Goal: Check status: Check status

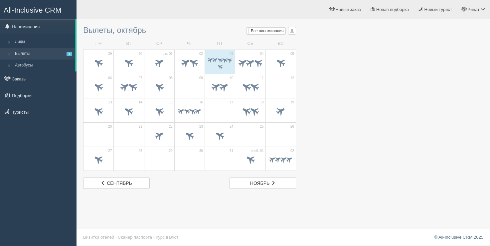
scroll to position [1, 0]
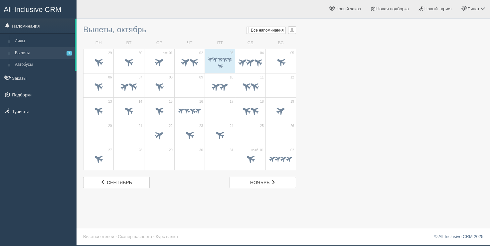
click at [222, 56] on span at bounding box center [224, 59] width 6 height 6
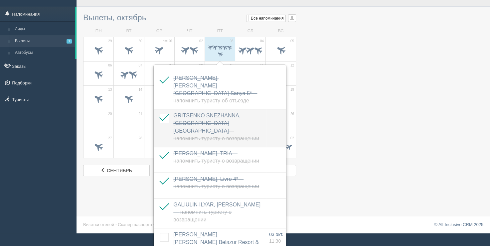
scroll to position [13, 0]
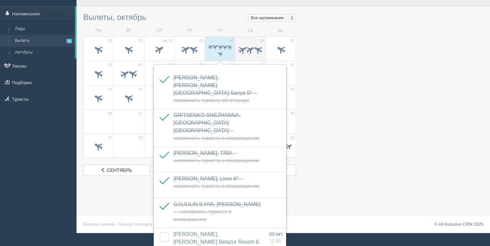
click at [240, 51] on span at bounding box center [242, 49] width 10 height 10
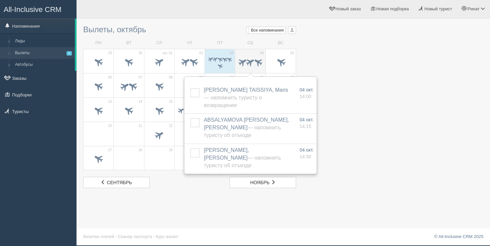
scroll to position [1, 0]
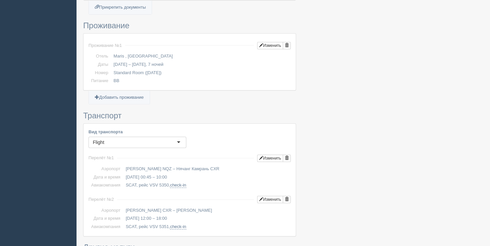
scroll to position [266, 0]
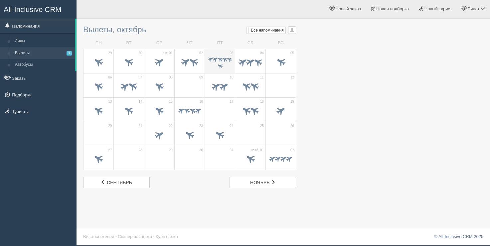
click at [215, 65] on span at bounding box center [219, 62] width 23 height 13
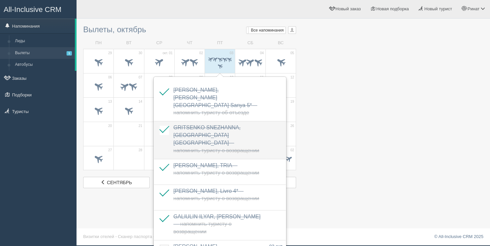
scroll to position [13, 0]
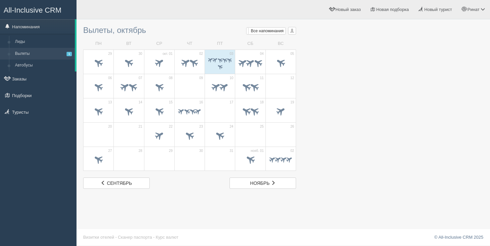
scroll to position [1, 0]
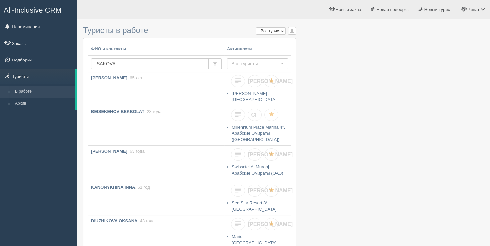
click at [175, 65] on input "ISAKOVA" at bounding box center [149, 63] width 117 height 11
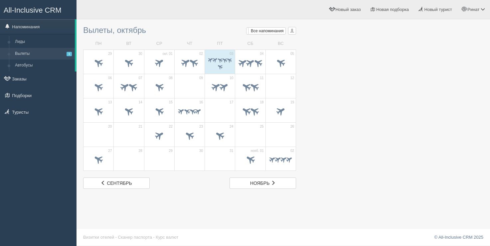
scroll to position [1, 0]
